Goal: Task Accomplishment & Management: Complete application form

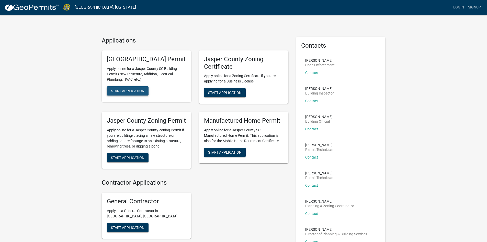
click at [135, 93] on span "Start Application" at bounding box center [127, 90] width 33 height 4
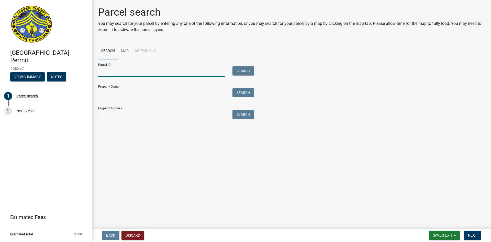
click at [105, 73] on input "Parcel ID:" at bounding box center [161, 71] width 127 height 10
click at [250, 72] on button "Search" at bounding box center [243, 70] width 22 height 9
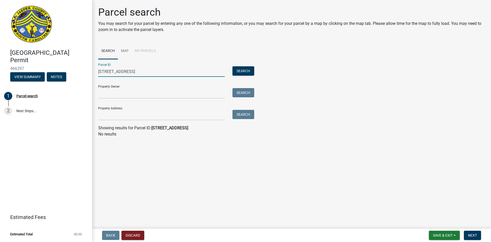
drag, startPoint x: 130, startPoint y: 66, endPoint x: 132, endPoint y: 71, distance: 5.2
click at [132, 71] on input "[STREET_ADDRESS]" at bounding box center [161, 71] width 127 height 10
type input "9387 Grays"
click at [242, 68] on button "Search" at bounding box center [243, 70] width 22 height 9
click at [122, 51] on link "Map" at bounding box center [125, 51] width 14 height 16
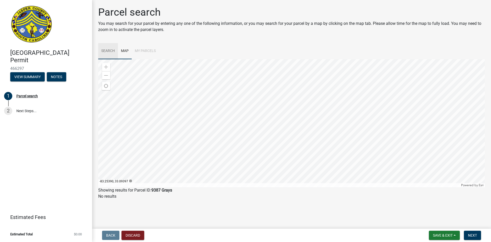
click at [109, 53] on link "Search" at bounding box center [108, 51] width 20 height 16
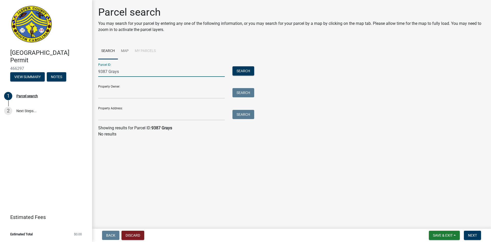
click at [126, 70] on input "9387 Grays" at bounding box center [161, 71] width 127 height 10
type input "9"
click at [123, 110] on input "Property Address:" at bounding box center [161, 115] width 127 height 10
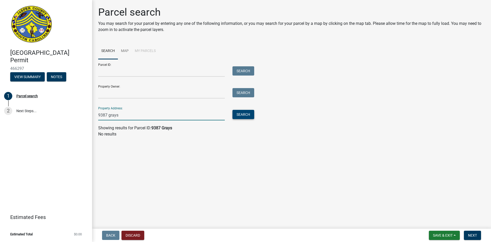
type input "9387 grays"
click at [242, 112] on button "Search" at bounding box center [243, 114] width 22 height 9
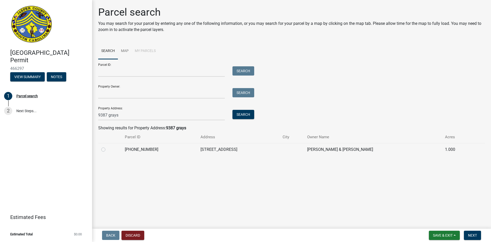
click at [107, 146] on label at bounding box center [107, 146] width 0 height 0
click at [107, 148] on input "radio" at bounding box center [108, 147] width 3 height 3
radio input "true"
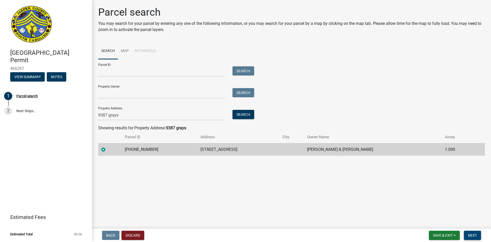
click at [473, 234] on span "Next" at bounding box center [472, 235] width 9 height 4
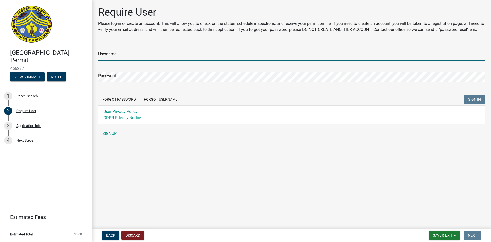
click at [116, 60] on input "Username" at bounding box center [291, 55] width 387 height 10
type input "ganeal"
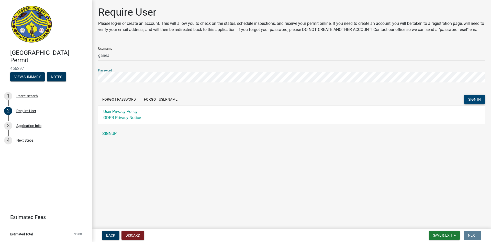
click at [476, 101] on span "SIGN IN" at bounding box center [474, 99] width 13 height 4
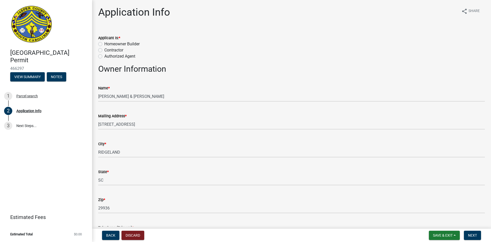
click at [104, 50] on label "Contractor" at bounding box center [113, 50] width 19 height 6
click at [104, 50] on input "Contractor" at bounding box center [105, 48] width 3 height 3
radio input "true"
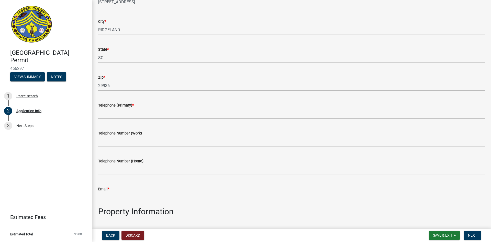
scroll to position [128, 0]
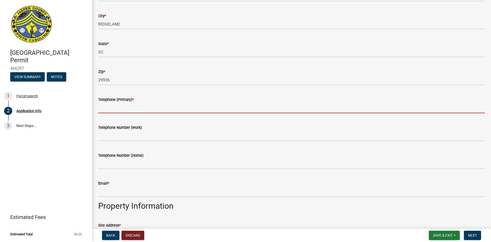
click at [121, 106] on input "Telephone (Primary) *" at bounding box center [291, 108] width 387 height 10
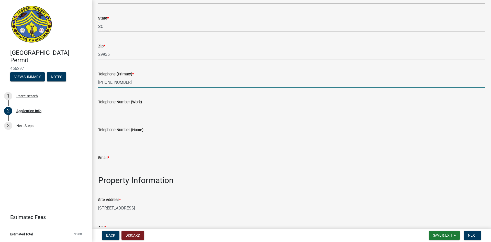
scroll to position [179, 0]
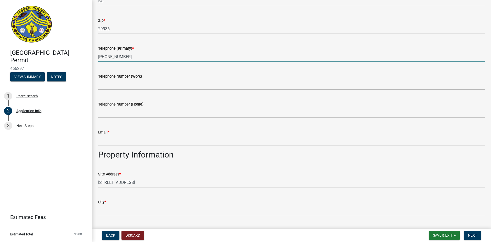
type input "[PHONE_NUMBER]"
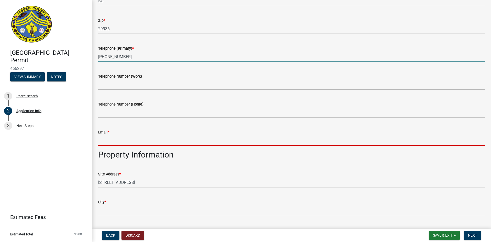
click at [116, 137] on input "Email *" at bounding box center [291, 140] width 387 height 10
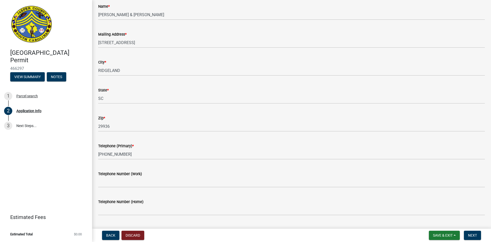
scroll to position [102, 0]
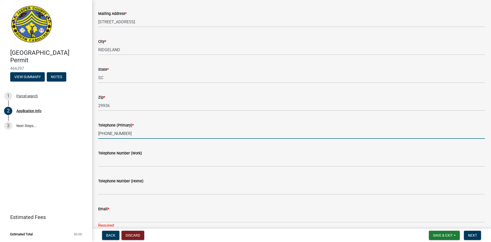
drag, startPoint x: 125, startPoint y: 132, endPoint x: 48, endPoint y: 133, distance: 76.7
click at [48, 133] on div "[GEOGRAPHIC_DATA] Permit 466297 View Summary Notes 1 Parcel search 2 Applicatio…" at bounding box center [245, 121] width 491 height 242
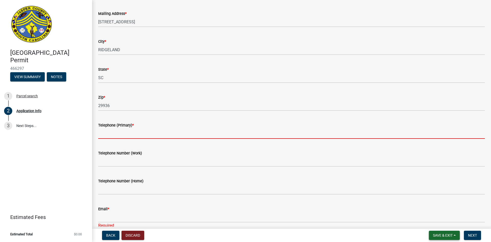
click at [443, 234] on span "Save & Exit" at bounding box center [443, 235] width 20 height 4
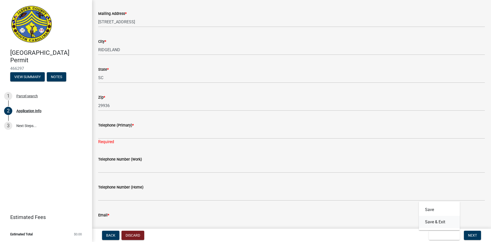
click at [438, 223] on button "Save & Exit" at bounding box center [439, 222] width 41 height 12
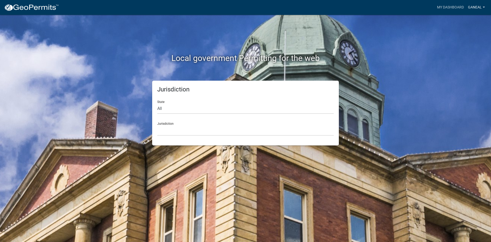
click at [482, 5] on link "ganeal" at bounding box center [476, 8] width 21 height 10
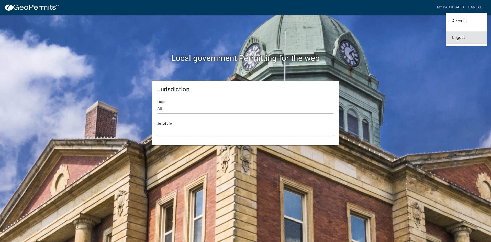
click at [457, 38] on link "Logout" at bounding box center [466, 37] width 41 height 12
